Goal: Information Seeking & Learning: Learn about a topic

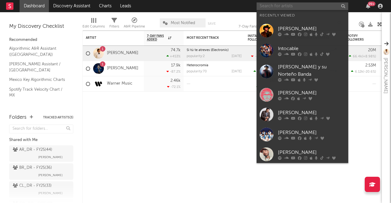
click at [295, 6] on input "text" at bounding box center [303, 6] width 92 height 8
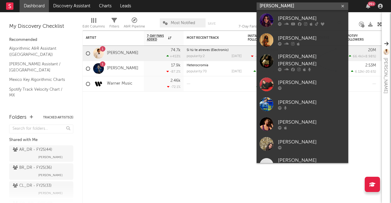
click at [283, 7] on input "[PERSON_NAME]" at bounding box center [303, 6] width 92 height 8
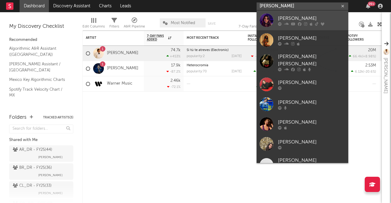
type input "[PERSON_NAME]"
click at [289, 16] on div "[PERSON_NAME]" at bounding box center [311, 18] width 67 height 7
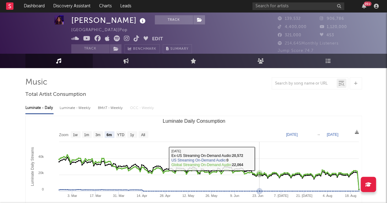
scroll to position [6, 0]
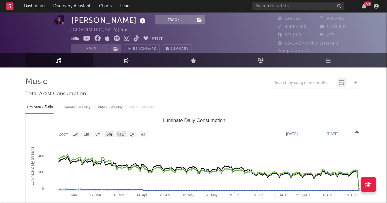
click at [122, 132] on text "YTD" at bounding box center [120, 134] width 7 height 4
select select "YTD"
type input "[DATE]"
